Goal: Find specific page/section: Find specific page/section

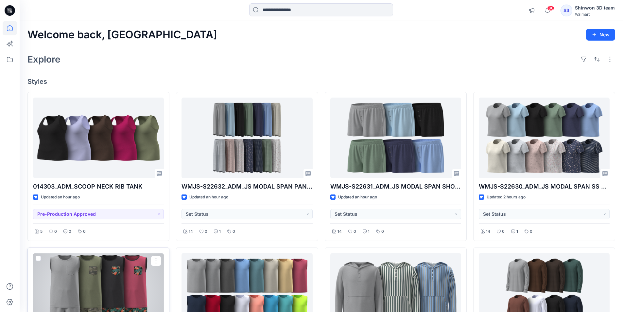
click at [39, 258] on span at bounding box center [38, 257] width 5 height 5
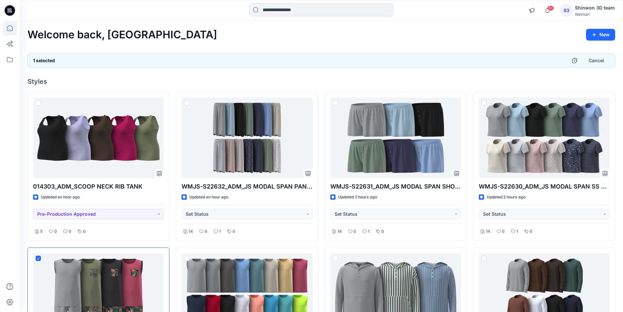
click at [177, 72] on div at bounding box center [321, 74] width 603 height 8
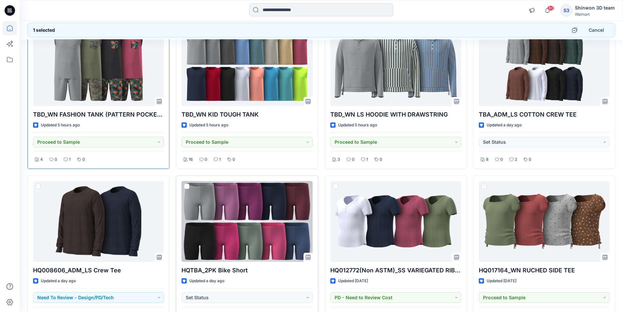
scroll to position [272, 0]
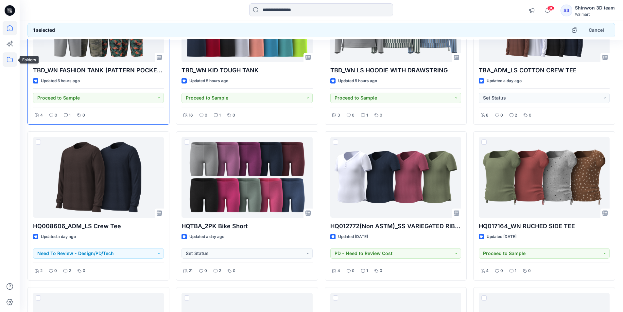
click at [10, 65] on icon at bounding box center [10, 59] width 14 height 14
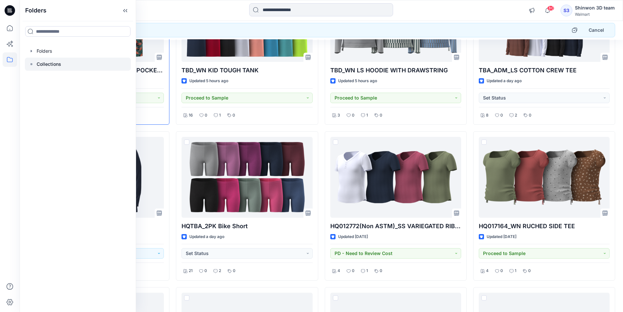
click at [42, 64] on p "Collections" at bounding box center [49, 64] width 25 height 8
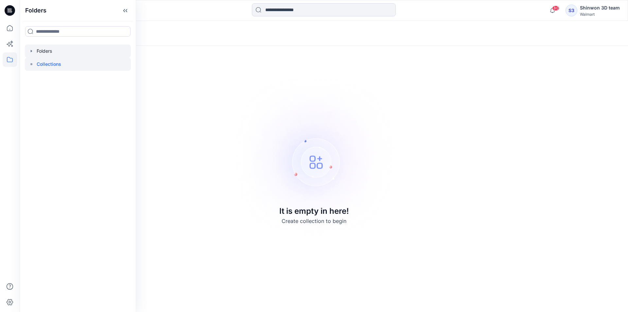
click at [31, 52] on icon "button" at bounding box center [31, 51] width 1 height 2
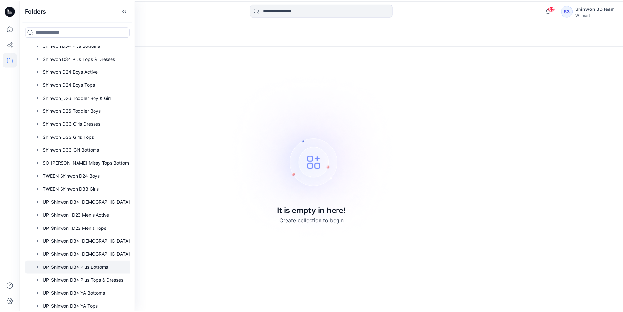
scroll to position [153, 0]
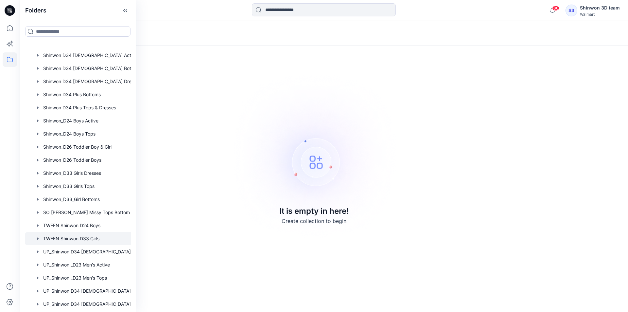
click at [69, 235] on div at bounding box center [86, 238] width 123 height 13
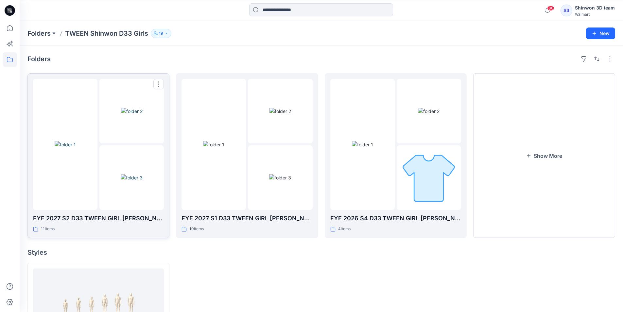
click at [121, 181] on img at bounding box center [132, 177] width 22 height 7
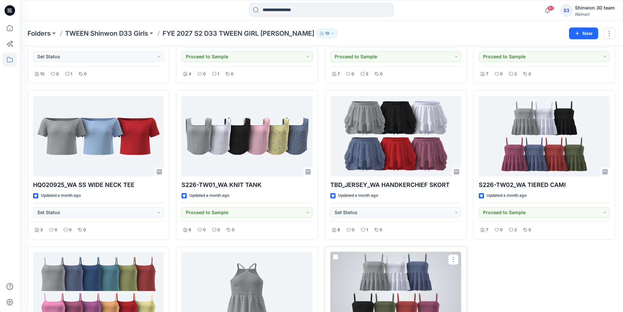
scroll to position [131, 0]
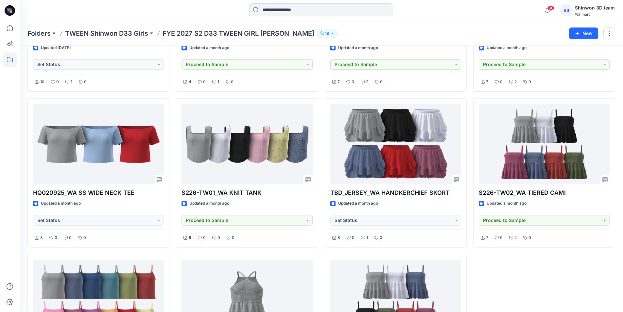
click at [487, 301] on div "S226-TW04_WA OFF SHOULDER TOP Updated a month ago Proceed to Sample 7 0 2 0 S22…" at bounding box center [544, 172] width 142 height 460
click at [547, 279] on div "S226-TW04_WA OFF SHOULDER TOP Updated a month ago Proceed to Sample 7 0 2 0 S22…" at bounding box center [544, 172] width 142 height 460
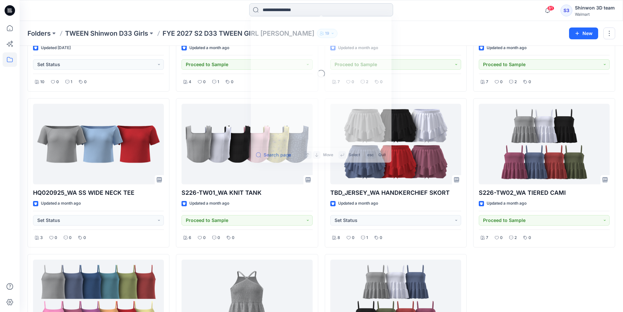
click at [281, 8] on input at bounding box center [321, 9] width 144 height 13
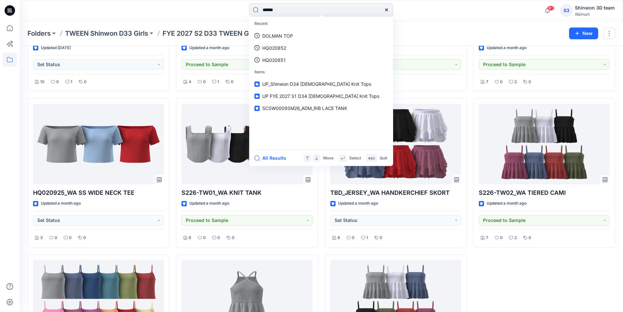
type input "******"
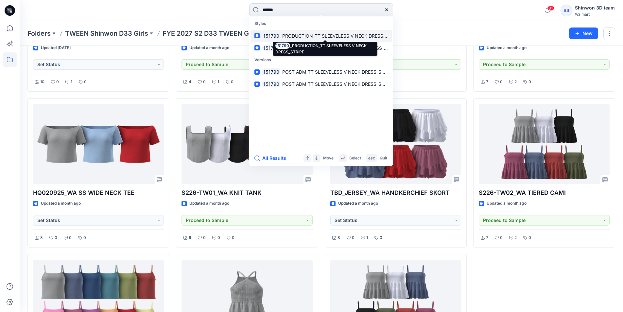
click at [304, 38] on span "_PRODUCTION_TT SLEEVELESS V NECK DRESS_STRIPE" at bounding box center [340, 36] width 121 height 6
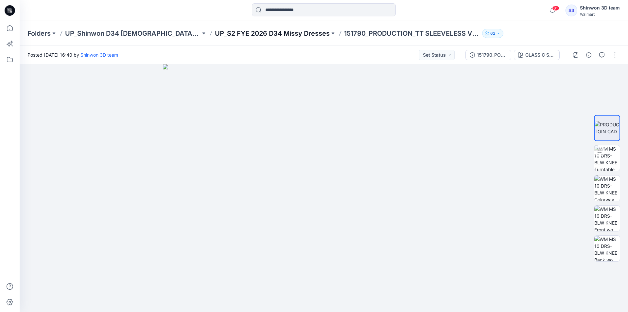
click at [269, 35] on p "UP_S2 FYE 2026 D34 Missy Dresses" at bounding box center [272, 33] width 115 height 9
